Goal: Complete application form

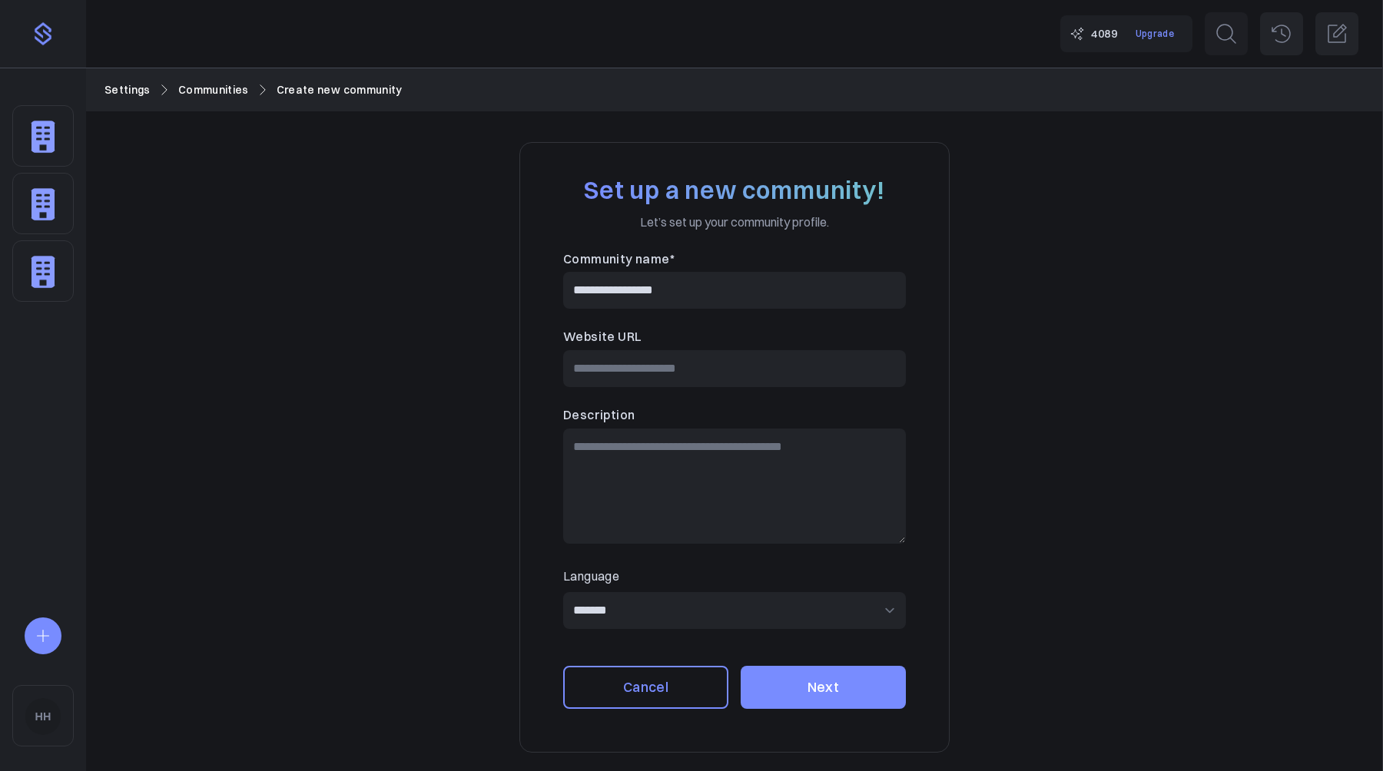
type input "**********"
click at [801, 705] on button "Next" at bounding box center [823, 687] width 165 height 43
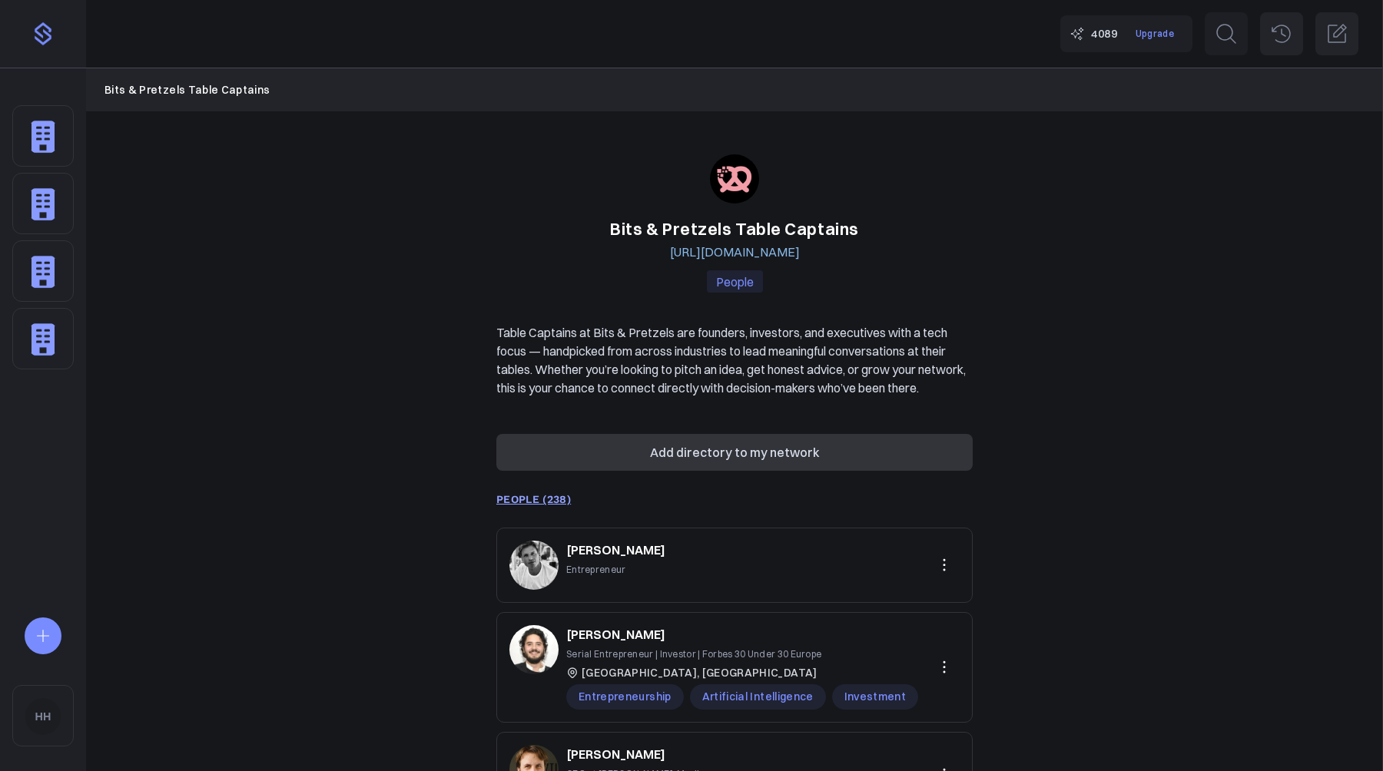
click at [404, 363] on div "Bits & Pretzels Table Captains https://www.bitsandpretzels.com/oktoberfest Peop…" at bounding box center [734, 614] width 1297 height 1006
